Goal: Task Accomplishment & Management: Complete application form

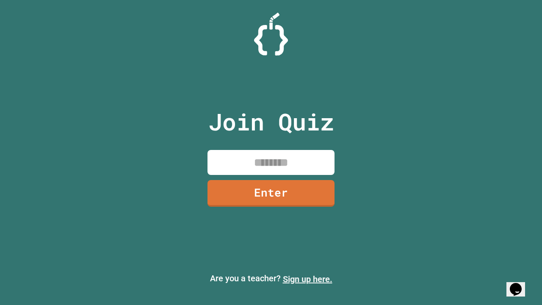
click at [307, 279] on link "Sign up here." at bounding box center [308, 279] width 50 height 10
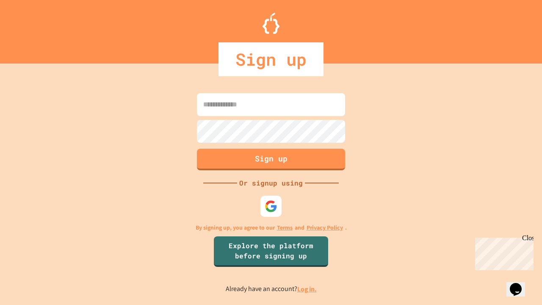
click at [307, 289] on link "Log in." at bounding box center [306, 289] width 19 height 9
